Goal: Navigation & Orientation: Find specific page/section

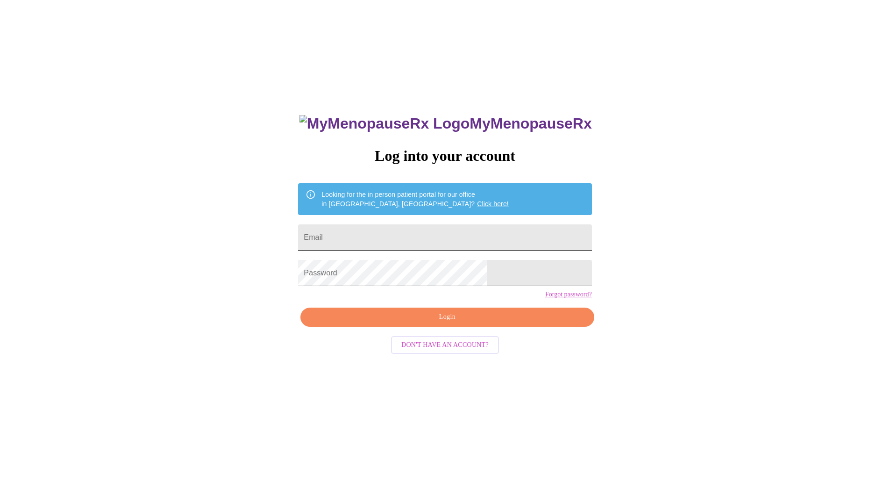
click at [412, 232] on input "Email" at bounding box center [445, 237] width 294 height 26
type input "[EMAIL_ADDRESS][DOMAIN_NAME]"
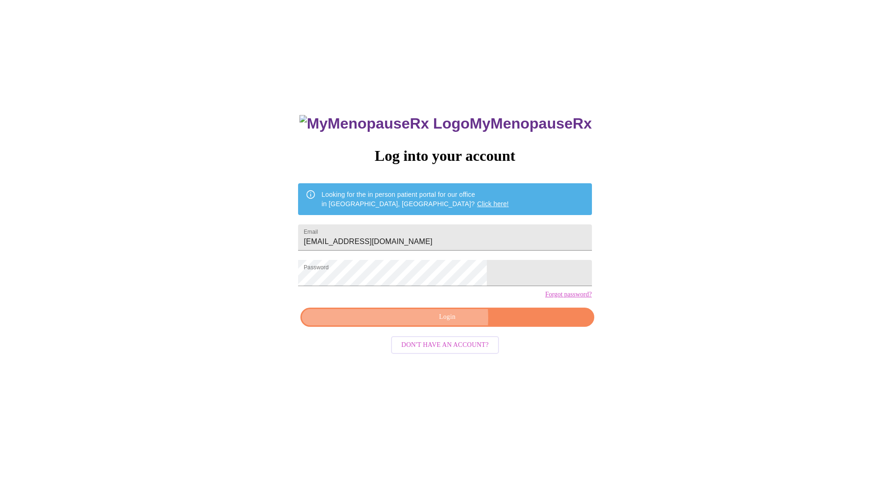
drag, startPoint x: 423, startPoint y: 335, endPoint x: 545, endPoint y: 323, distance: 122.5
click at [424, 323] on span "Login" at bounding box center [447, 317] width 272 height 12
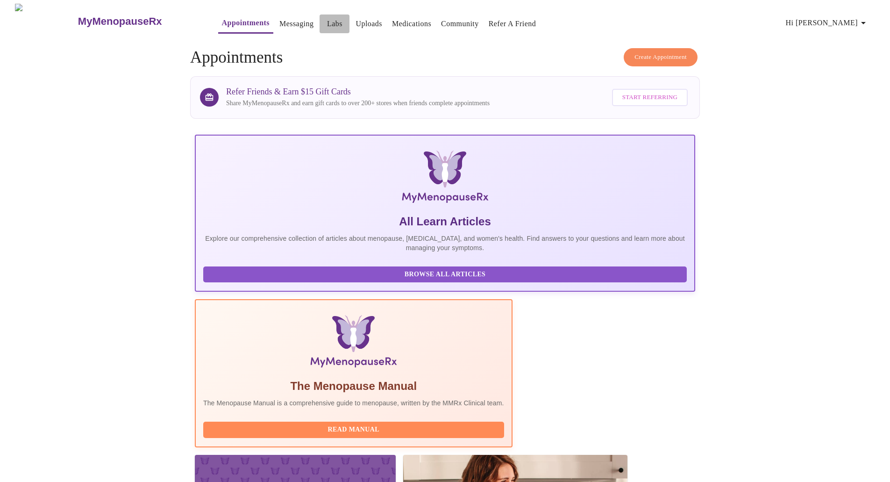
click at [327, 21] on link "Labs" at bounding box center [334, 23] width 15 height 13
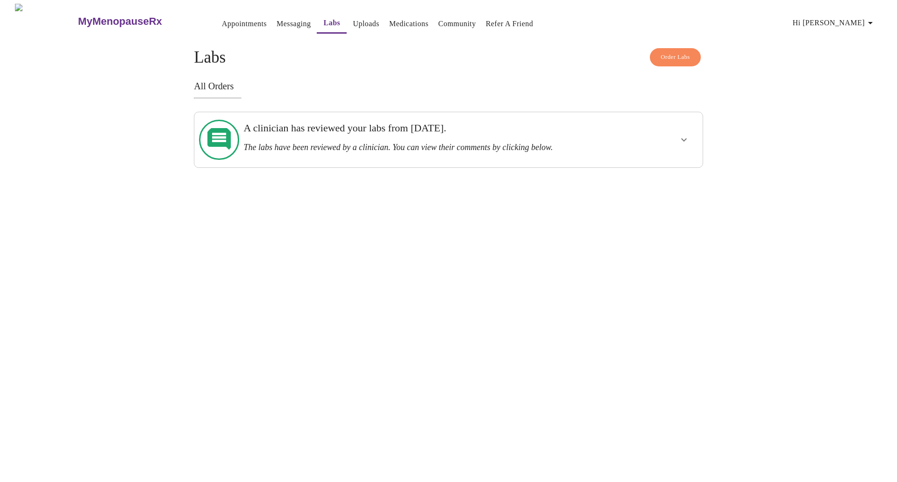
click at [616, 143] on div at bounding box center [658, 140] width 84 height 48
click at [685, 138] on icon "show more" at bounding box center [684, 139] width 6 height 3
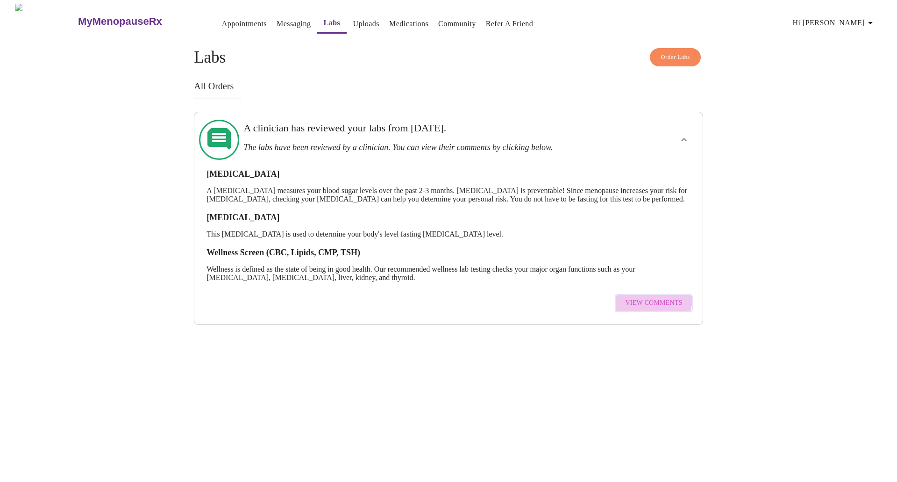
click at [647, 299] on span "View Comments" at bounding box center [653, 303] width 57 height 12
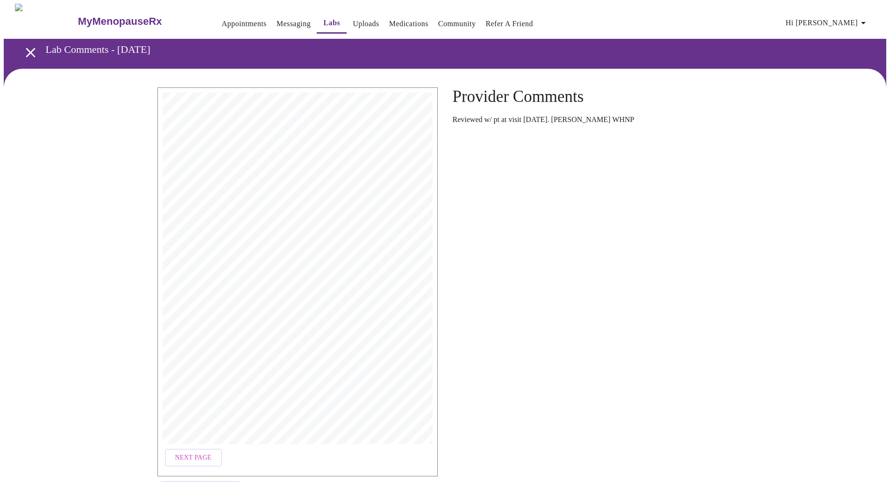
click at [277, 21] on link "Messaging" at bounding box center [294, 23] width 34 height 13
click at [277, 19] on link "Messaging" at bounding box center [294, 23] width 34 height 13
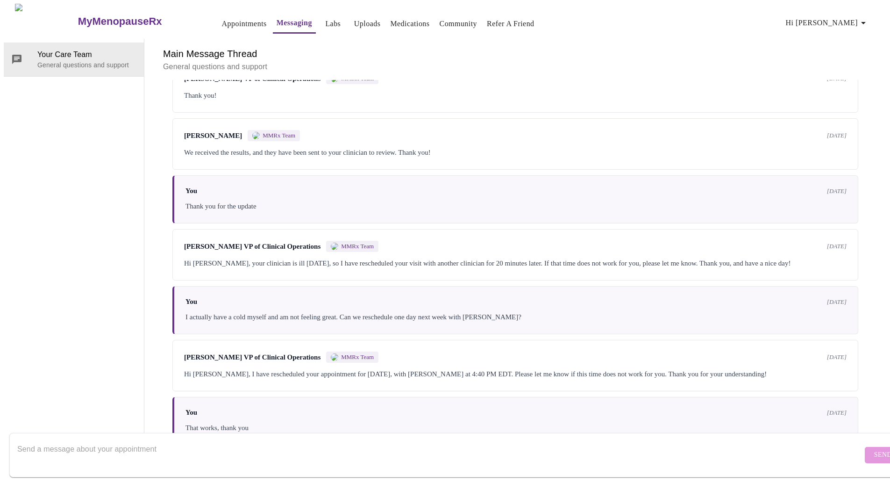
scroll to position [909, 0]
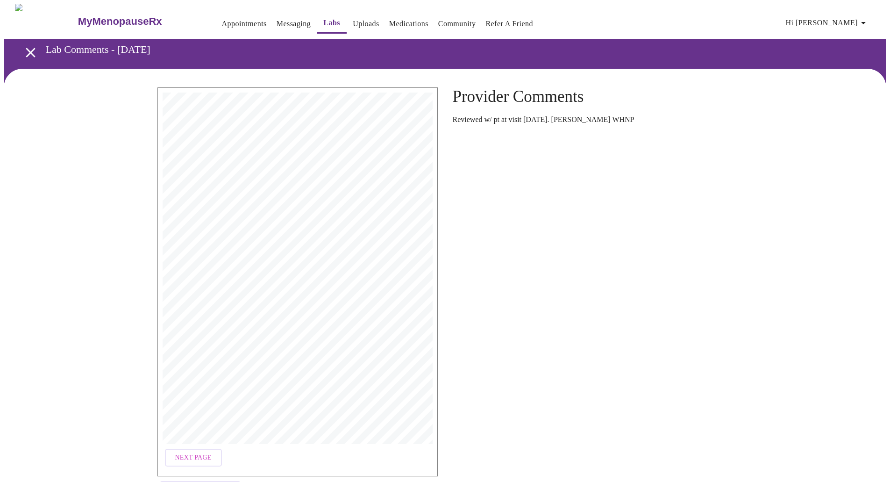
click at [353, 20] on link "Uploads" at bounding box center [366, 23] width 27 height 13
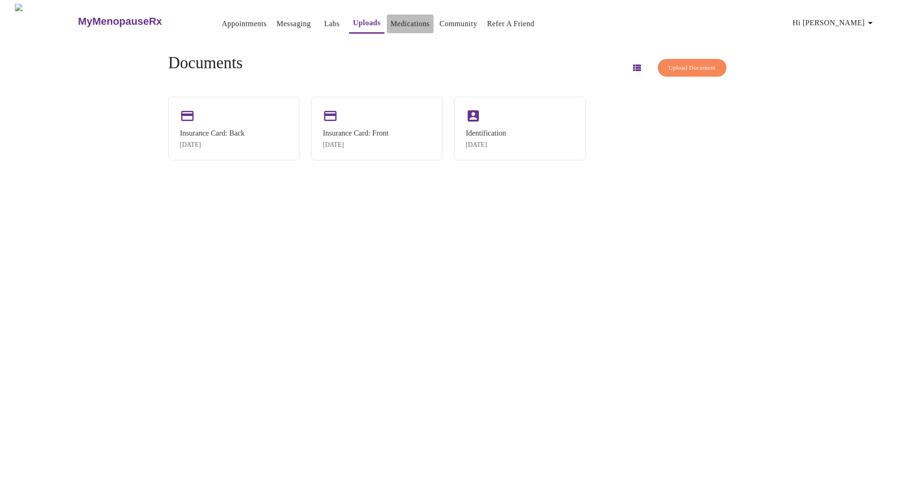
click at [394, 22] on link "Medications" at bounding box center [410, 23] width 39 height 13
